Goal: Information Seeking & Learning: Learn about a topic

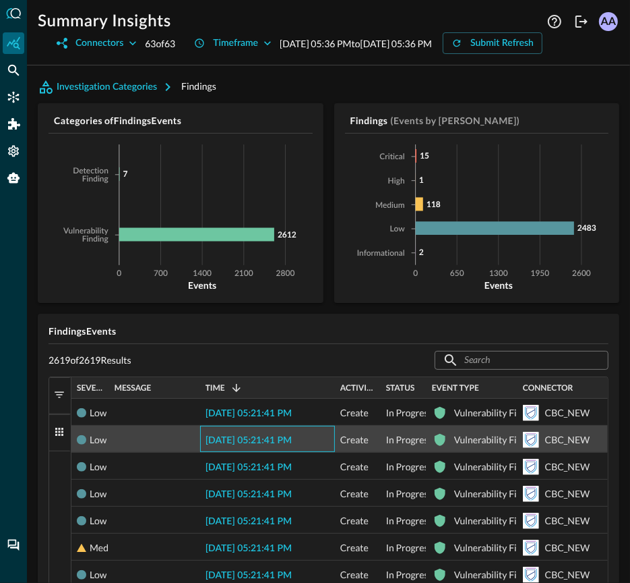
click at [289, 452] on div "[DATE] 05:21:41 PM" at bounding box center [267, 438] width 135 height 26
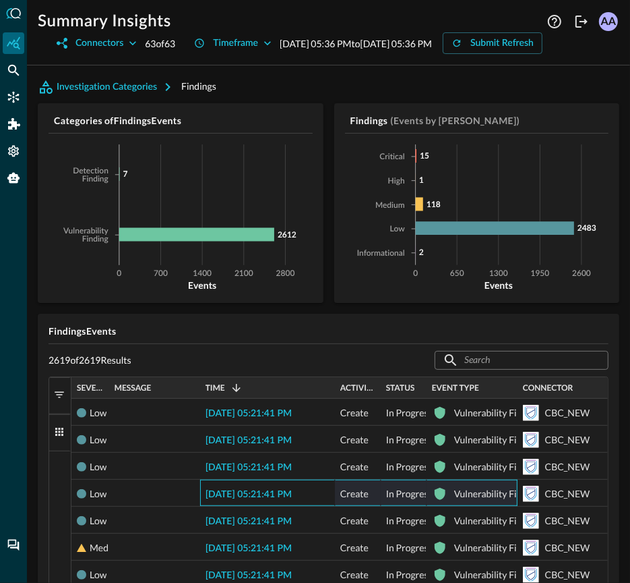
drag, startPoint x: 258, startPoint y: 521, endPoint x: 463, endPoint y: 521, distance: 205.0
click at [469, 506] on div "Low [DATE] 05:21:41 PM Create In Progress Vulnerability Finding .st1{fill:#fff}…" at bounding box center [339, 492] width 537 height 27
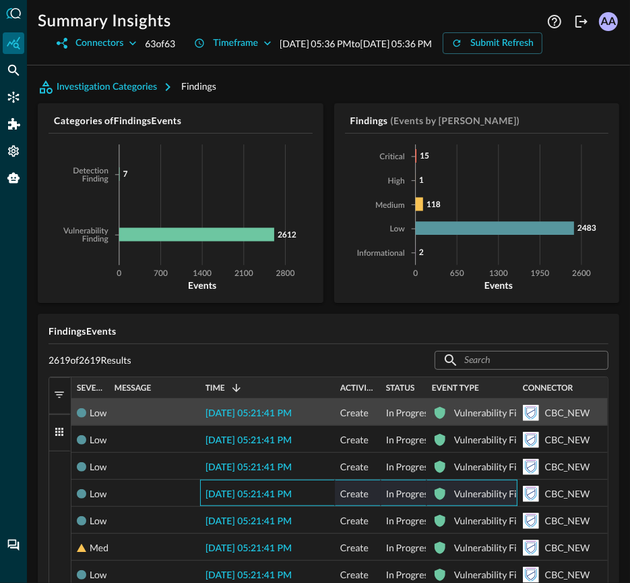
click at [292, 418] on span "[DATE] 05:21:41 PM" at bounding box center [249, 413] width 86 height 9
